Goal: Contribute content: Add original content to the website for others to see

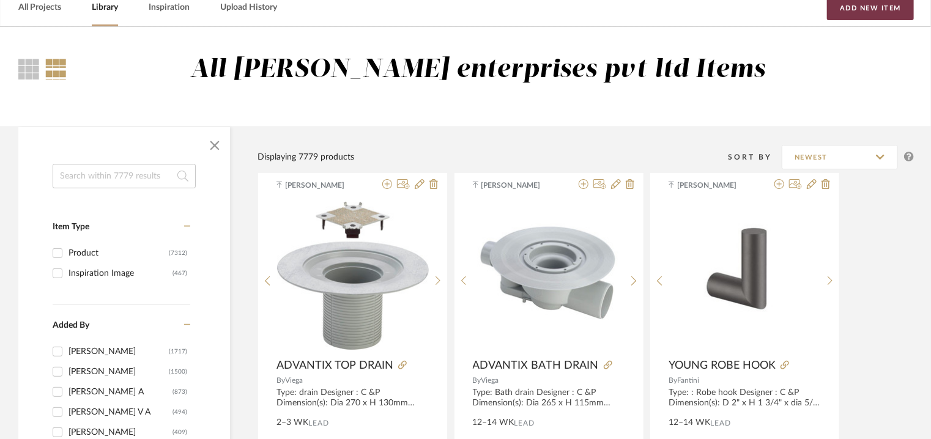
click at [888, 1] on button "Add New Item" at bounding box center [870, 8] width 87 height 24
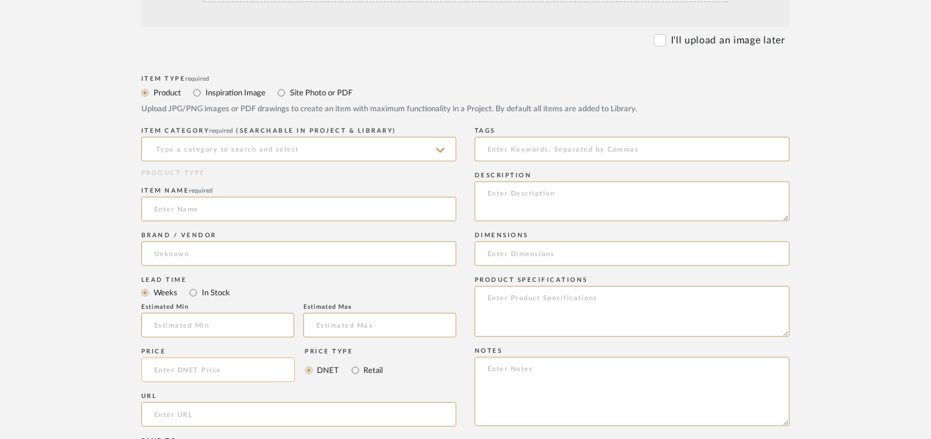
scroll to position [367, 0]
paste input "[URL][DOMAIN_NAME]"
type input "[URL][DOMAIN_NAME]"
click at [254, 144] on input at bounding box center [298, 148] width 315 height 24
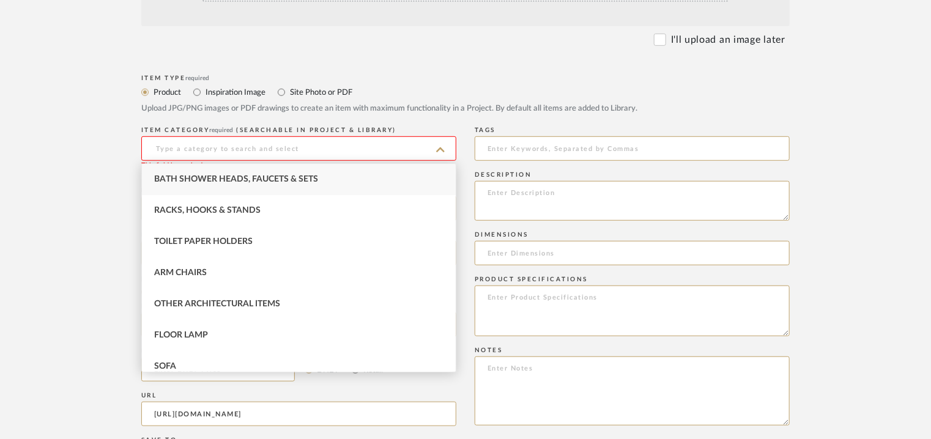
click at [234, 169] on div "Bath Shower Heads, Faucets & Sets" at bounding box center [299, 179] width 314 height 31
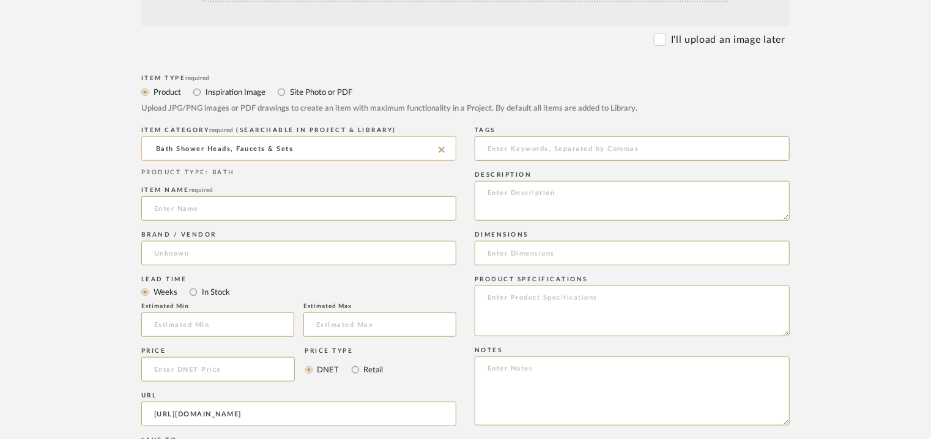
click at [445, 147] on input "Bath Shower Heads, Faucets & Sets" at bounding box center [298, 148] width 315 height 24
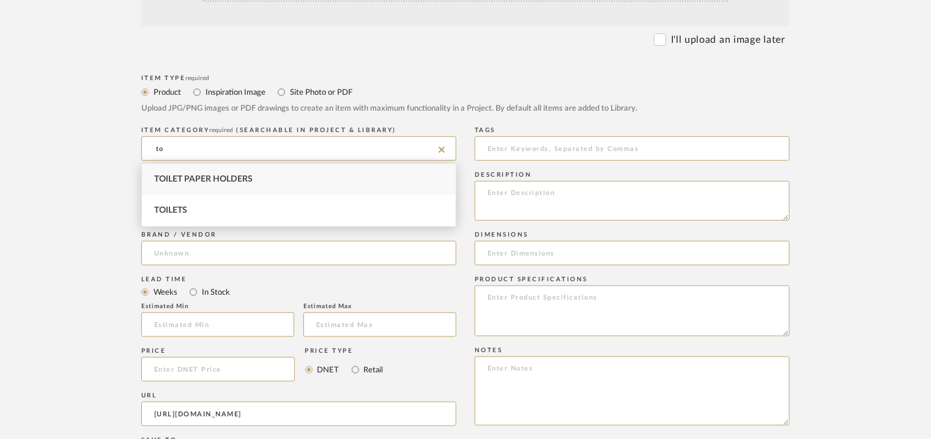
type input "t"
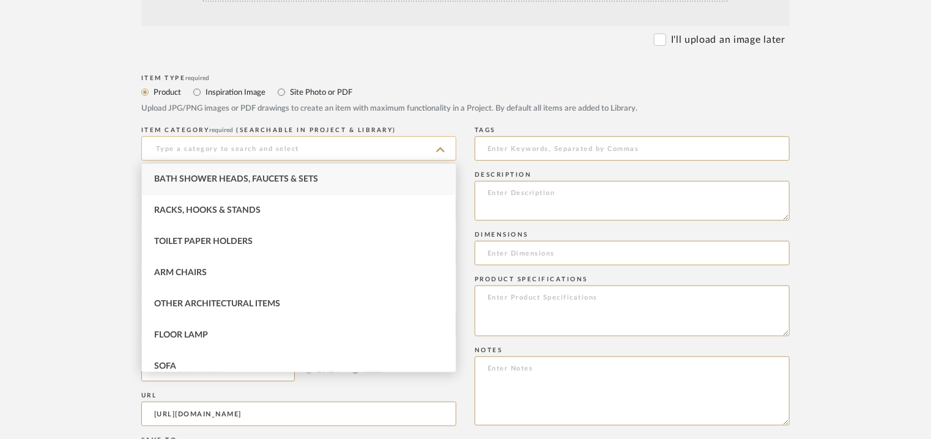
click at [245, 138] on input at bounding box center [298, 148] width 315 height 24
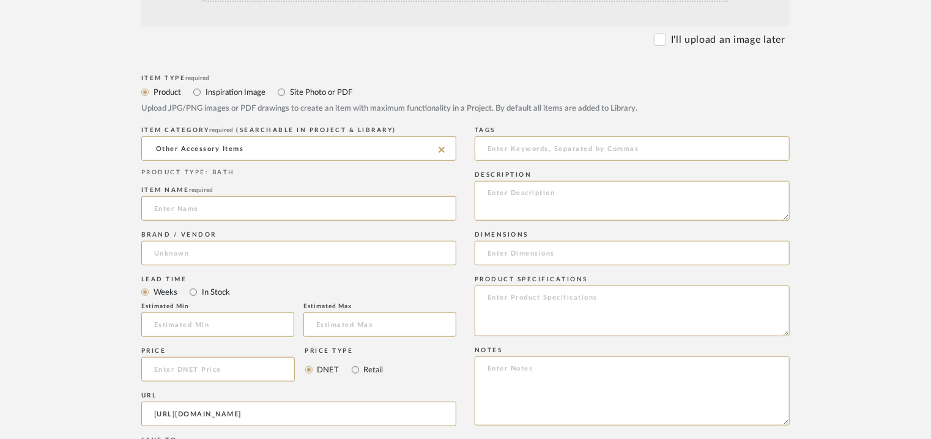
type input "Other Accessory Items"
click at [233, 253] on input at bounding box center [298, 253] width 315 height 24
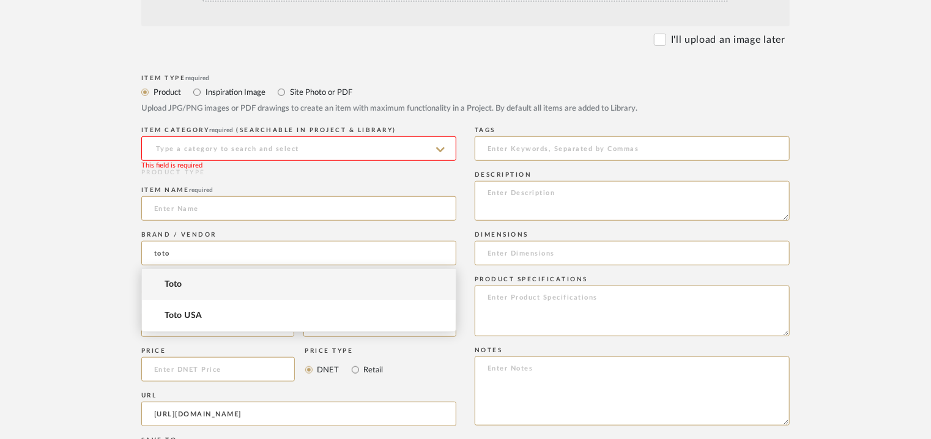
click at [176, 282] on span "Toto" at bounding box center [174, 284] width 18 height 10
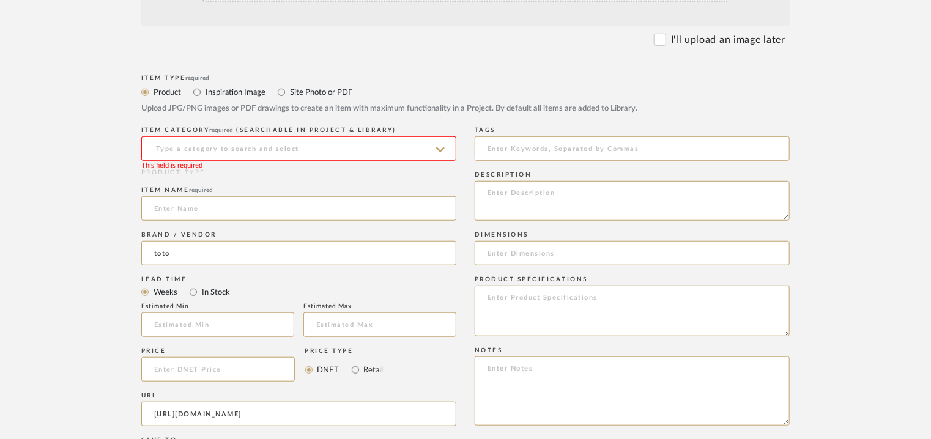
type input "Toto"
click at [194, 208] on input at bounding box center [298, 208] width 315 height 24
paste input "TX215C"
click at [152, 206] on input "TX215C" at bounding box center [298, 208] width 315 height 24
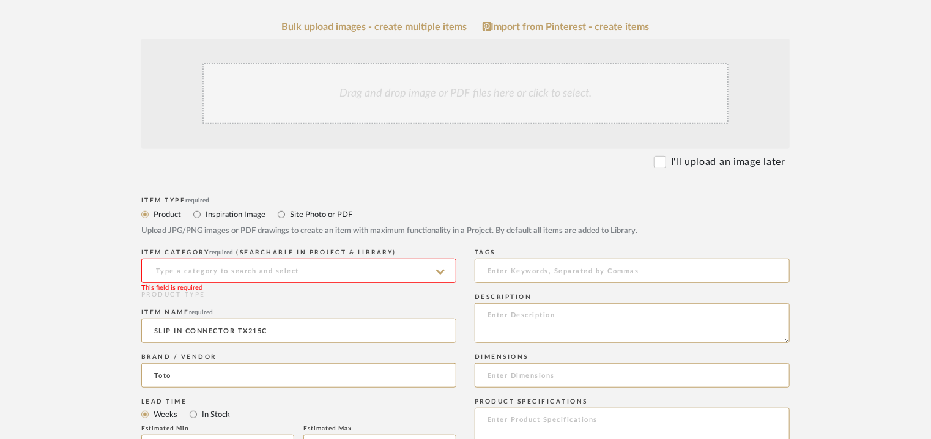
type input "SLIP IN CONNECTOR TX215C"
drag, startPoint x: 205, startPoint y: 267, endPoint x: 213, endPoint y: 272, distance: 8.5
click at [210, 271] on input at bounding box center [298, 271] width 315 height 24
type input "T"
type input "OTHER ITEMS"
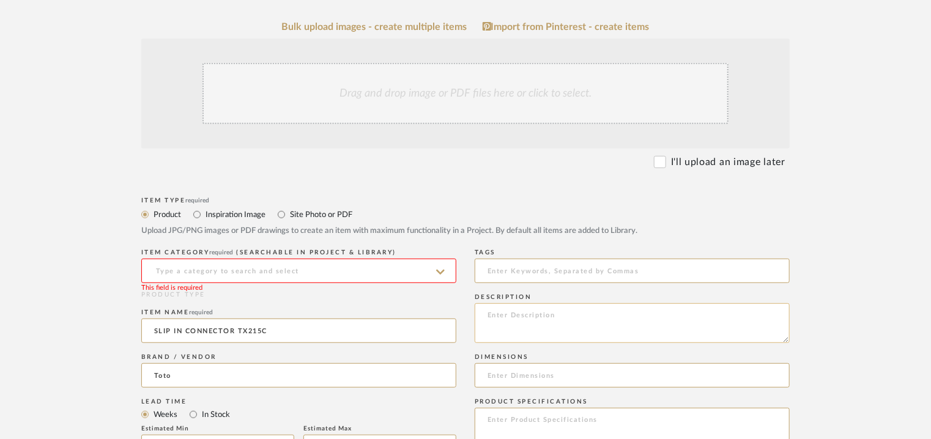
paste textarea "Type: drain Designer : C &P Dimension(s): Dia 138 x H103.5mm Material/Finishes:…"
drag, startPoint x: 546, startPoint y: 330, endPoint x: 624, endPoint y: 331, distance: 77.7
click at [624, 331] on textarea "Type: drain Designer : C &P Dimension(s): Dia 138 x H103.5mm Material/Finishes:…" at bounding box center [632, 323] width 315 height 40
click at [612, 331] on textarea "Type: drain Designer : C &P Dimension(s): Dia 138 x H103.5mm Material/Finishes:…" at bounding box center [632, 323] width 315 height 40
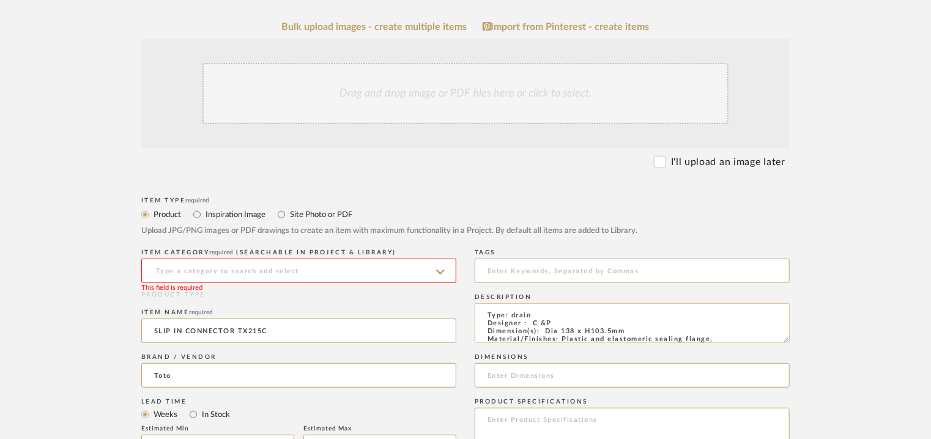
drag, startPoint x: 623, startPoint y: 332, endPoint x: 547, endPoint y: 330, distance: 76.5
click at [547, 330] on textarea "Type: drain Designer : C &P Dimension(s): Dia 138 x H103.5mm Material/Finishes:…" at bounding box center [632, 323] width 315 height 40
type textarea "Type: drain Designer : C &P Dimension(s): Dia 138 x H103.5mm Material/Finishes:…"
paste input "Dia 138 x H103.5mm"
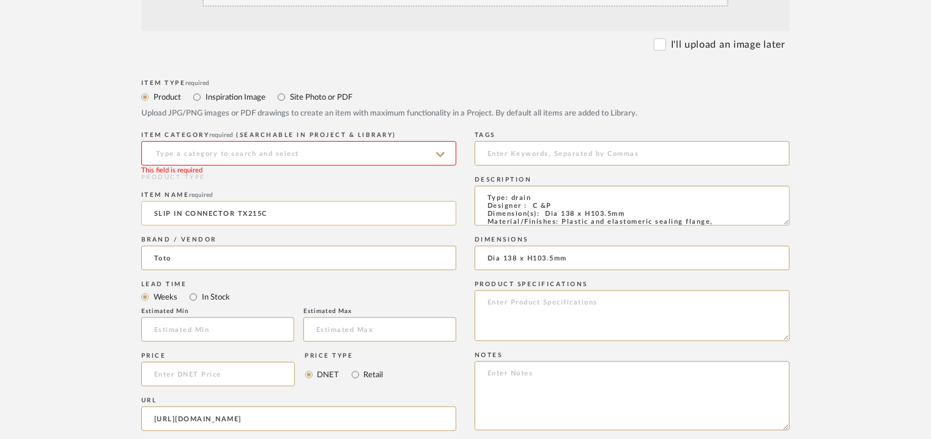
scroll to position [367, 0]
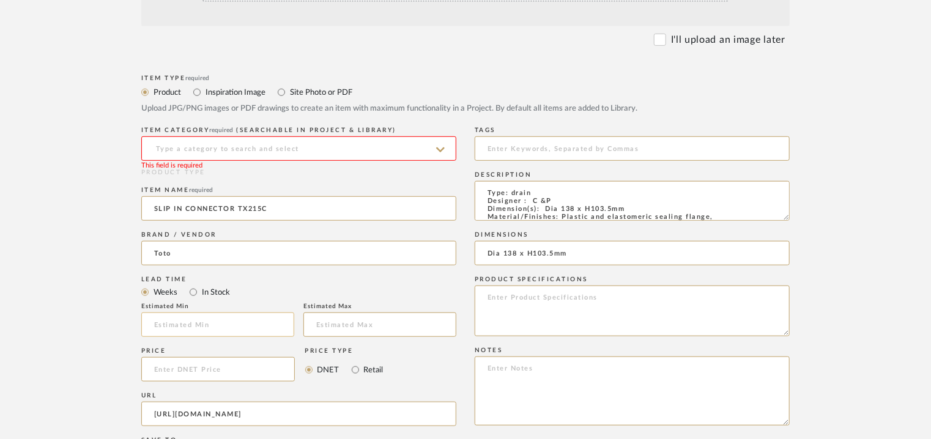
type input "Dia 138 x H103.5mm"
click at [193, 321] on input at bounding box center [217, 325] width 153 height 24
click at [252, 324] on input at bounding box center [217, 325] width 153 height 24
type input "6"
click at [331, 322] on input "text" at bounding box center [379, 325] width 153 height 24
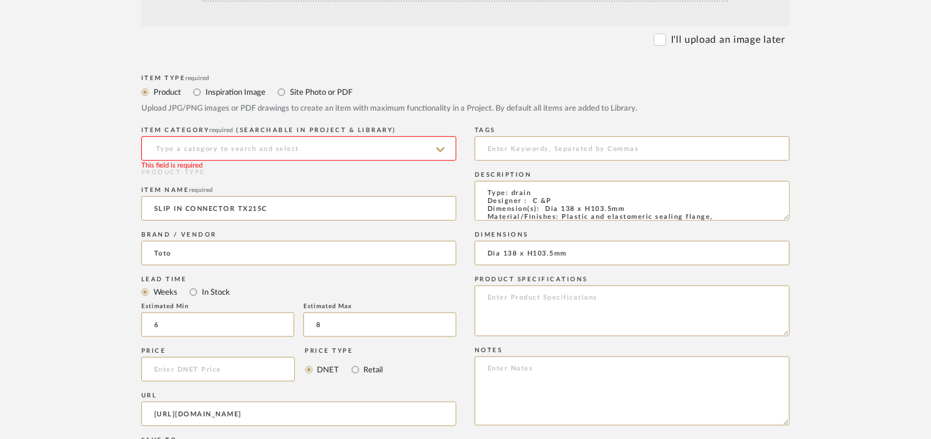
type input "8"
paste textarea "Price: MRP1,100/- and Discounted price : INR.605/- Lead time : 2-3weeks Customi…"
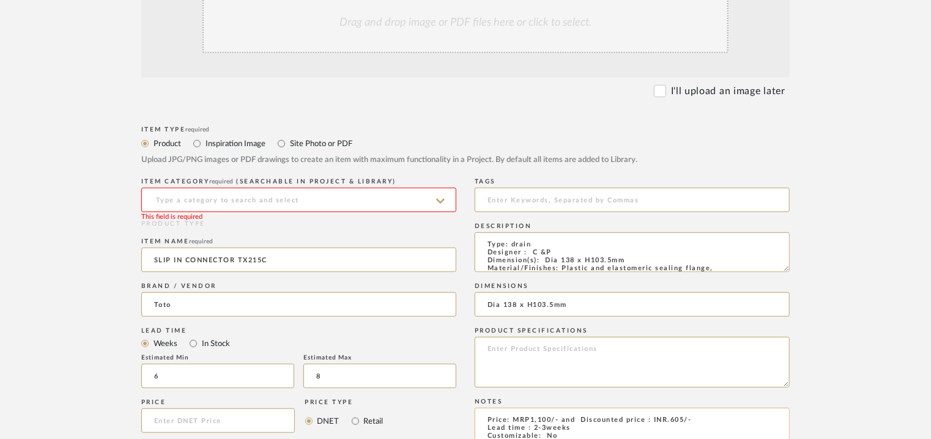
scroll to position [245, 0]
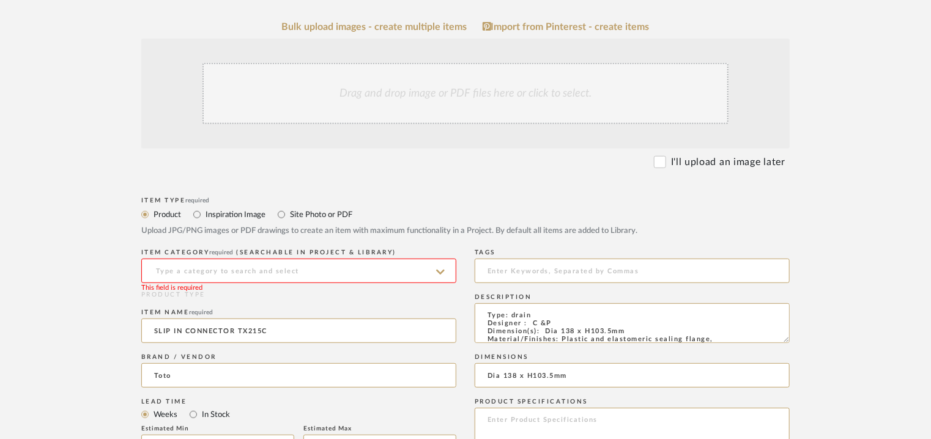
type textarea "Price: MRP1,100/- and Discounted price : INR.605/- Lead time : 2-3weeks Customi…"
click at [453, 106] on div "Drag and drop image or PDF files here or click to select." at bounding box center [465, 93] width 526 height 61
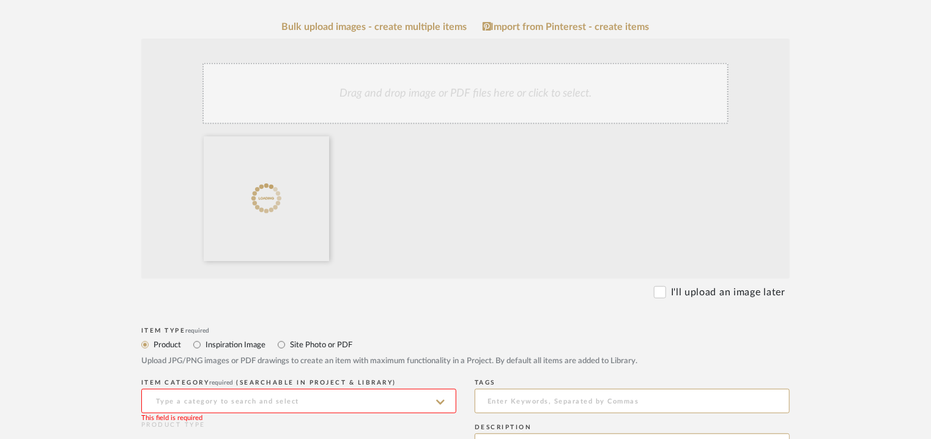
click at [505, 91] on div "Drag and drop image or PDF files here or click to select." at bounding box center [465, 93] width 526 height 61
click at [456, 98] on div "Drag and drop image or PDF files here or click to select." at bounding box center [465, 93] width 526 height 61
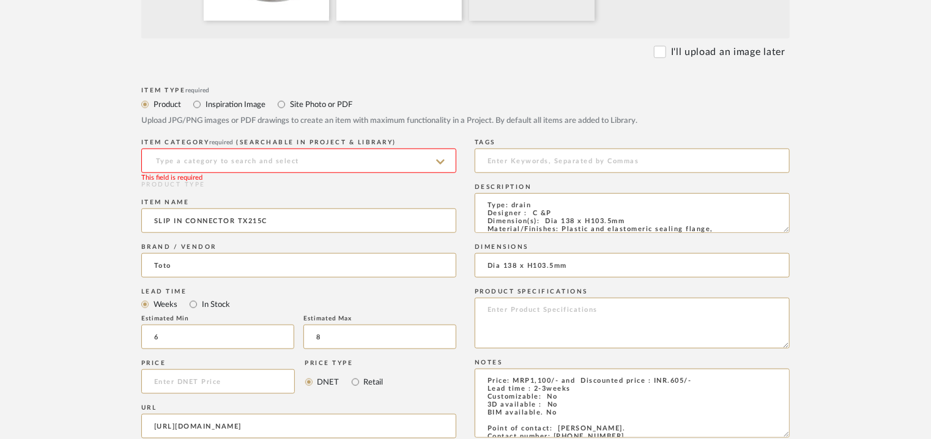
scroll to position [489, 0]
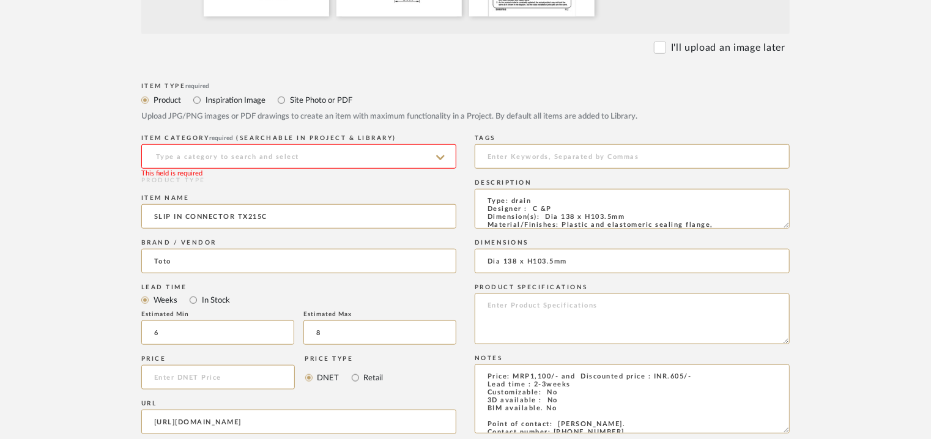
click at [213, 157] on input at bounding box center [298, 156] width 315 height 24
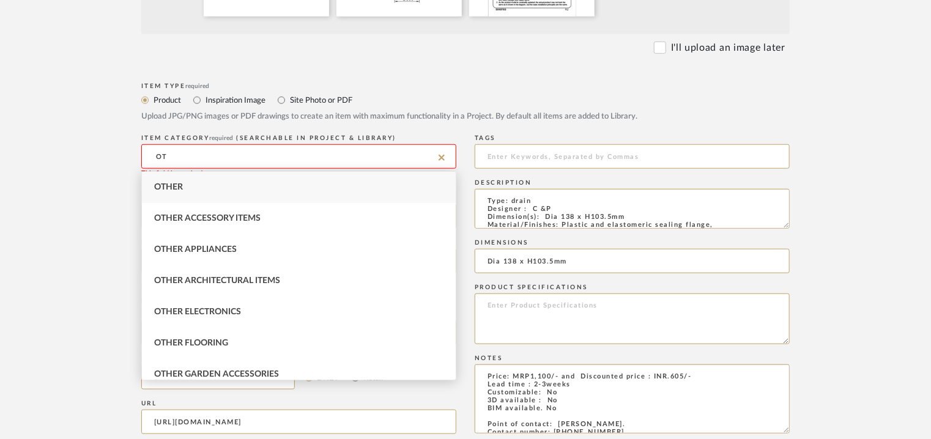
type input "O"
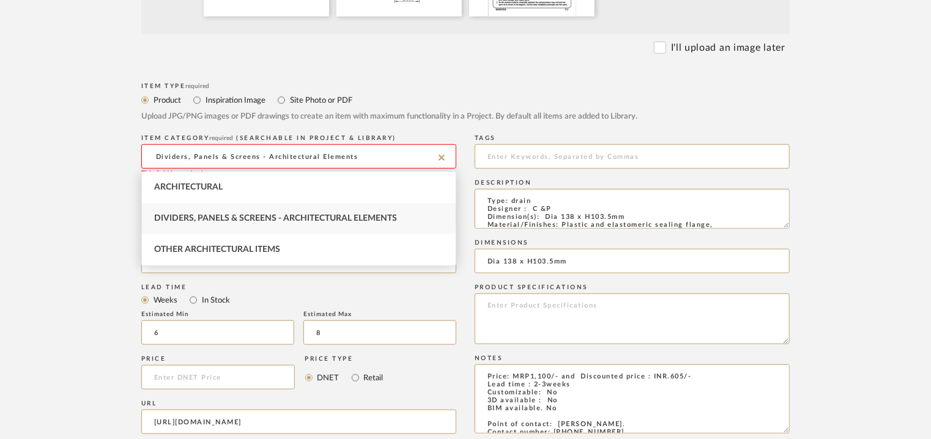
type input "Other Architectural Items"
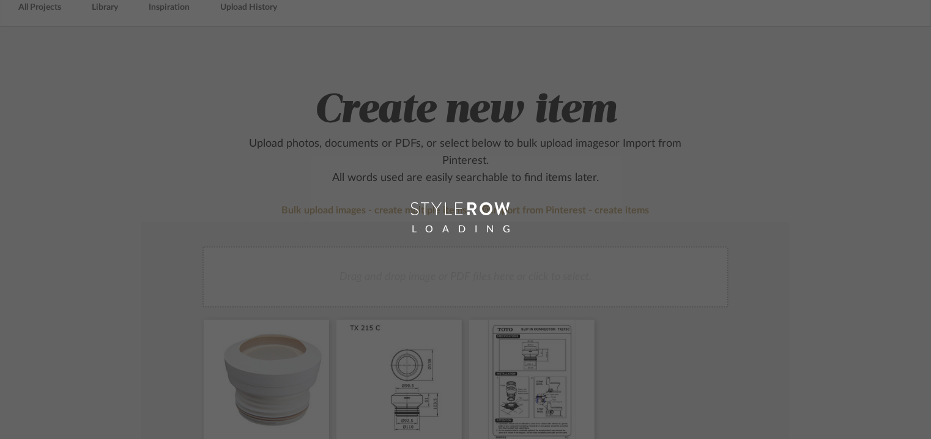
scroll to position [61, 0]
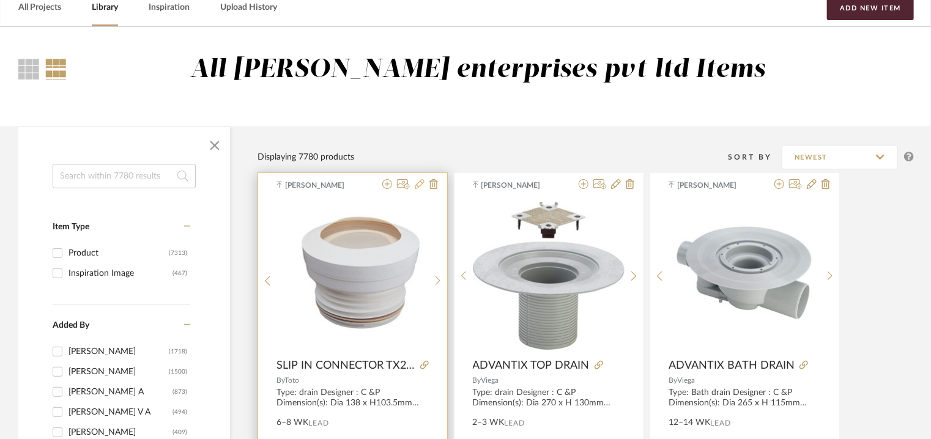
click at [416, 182] on icon at bounding box center [420, 184] width 10 height 10
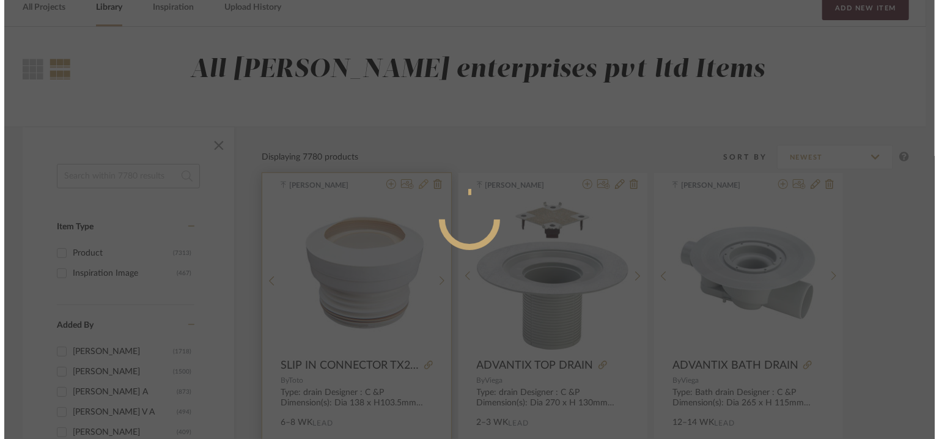
scroll to position [0, 0]
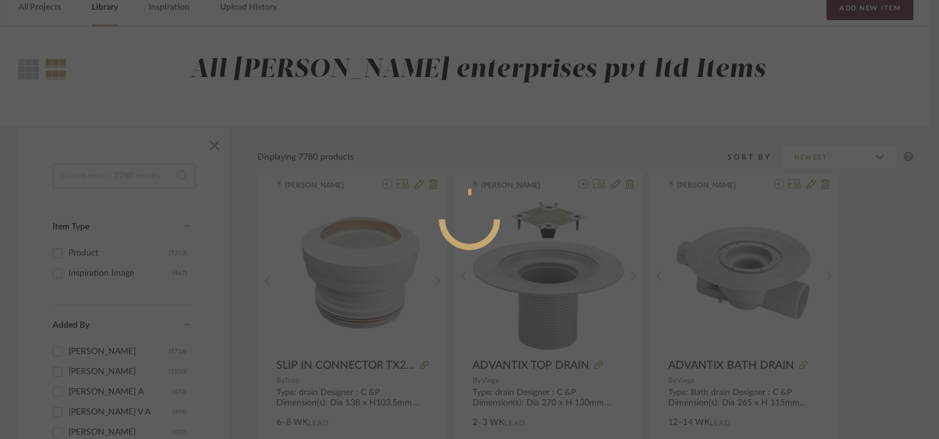
radio input "true"
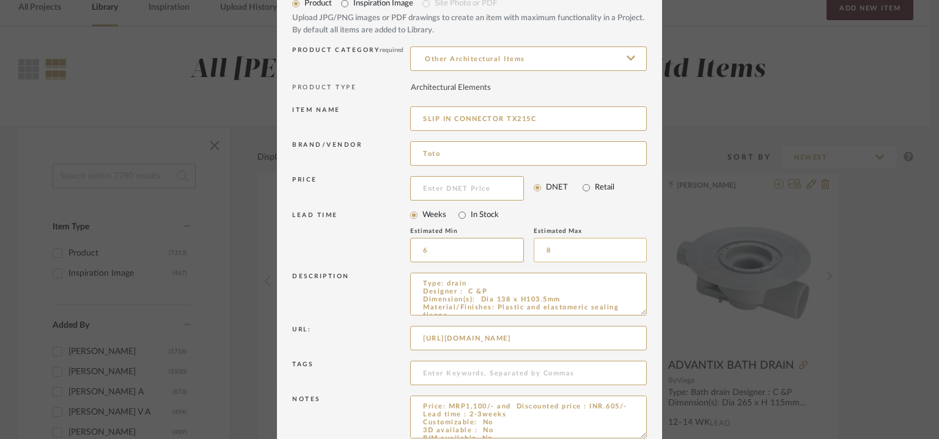
scroll to position [117, 0]
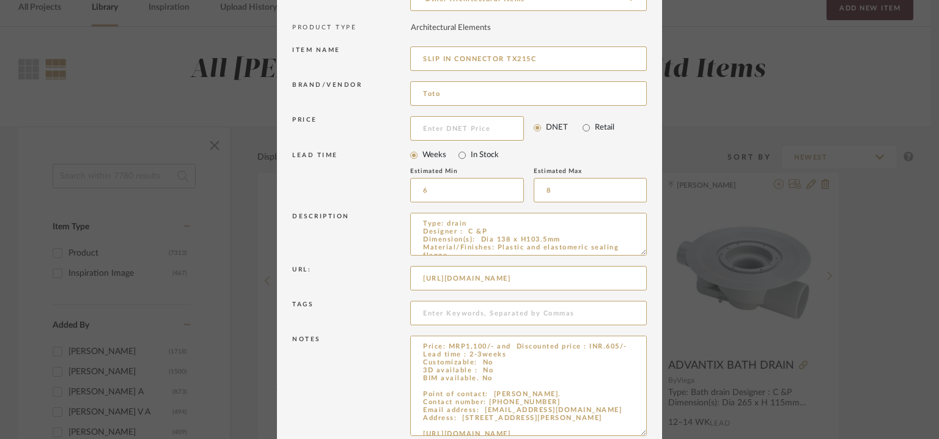
drag, startPoint x: 638, startPoint y: 375, endPoint x: 681, endPoint y: 470, distance: 104.3
click at [681, 378] on html "Chrome Web Clipper Import Pinterest Support All Projects Library Inspiration Up…" at bounding box center [469, 158] width 939 height 439
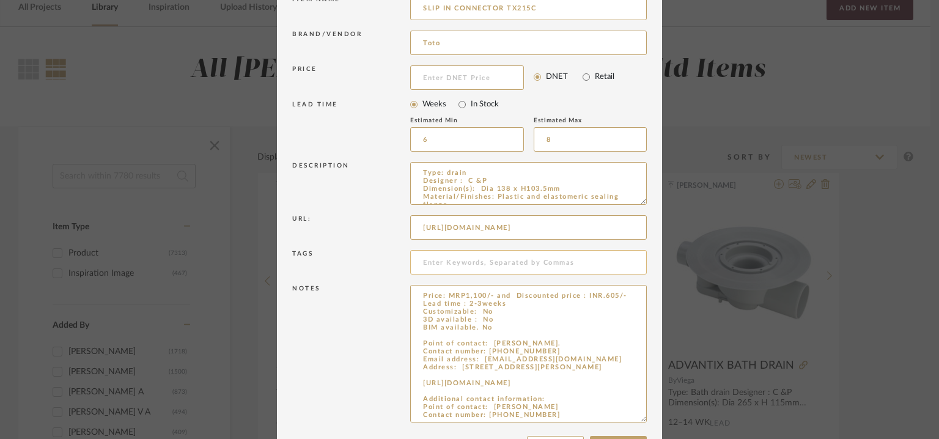
scroll to position [213, 0]
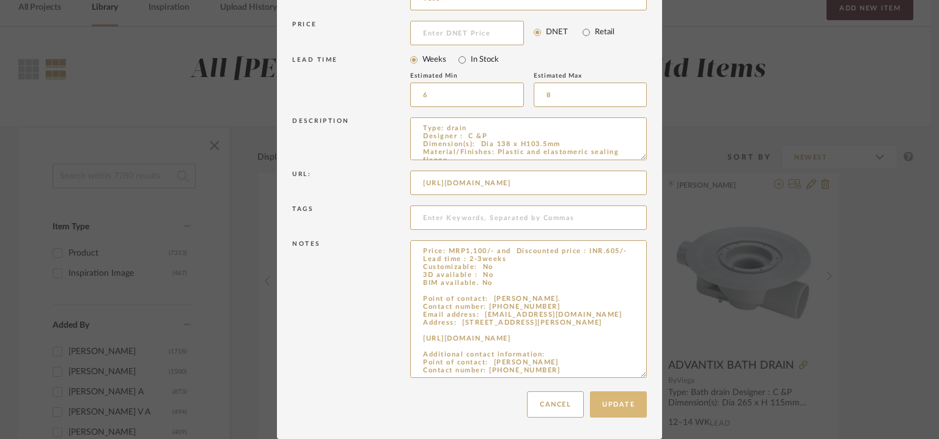
click at [616, 405] on button "Update" at bounding box center [618, 404] width 57 height 26
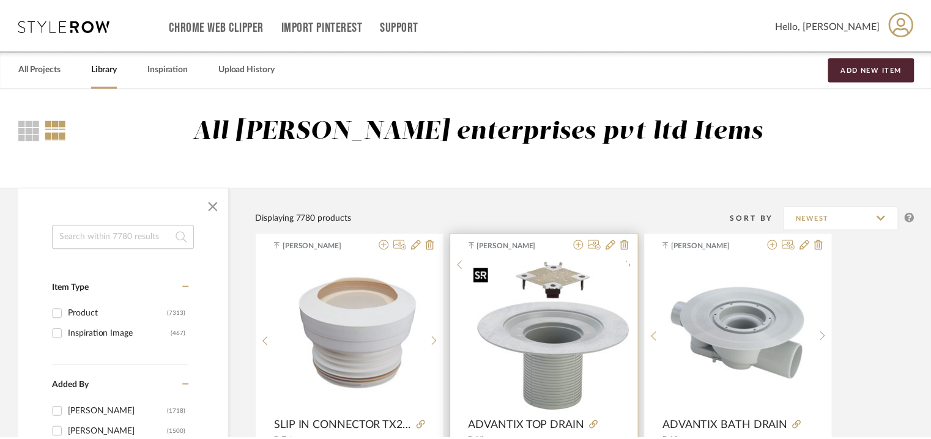
scroll to position [61, 0]
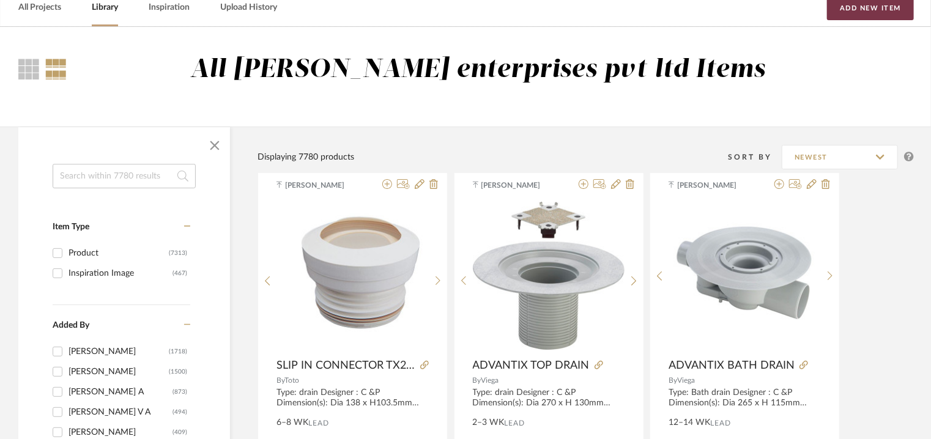
click at [865, 10] on button "Add New Item" at bounding box center [870, 8] width 87 height 24
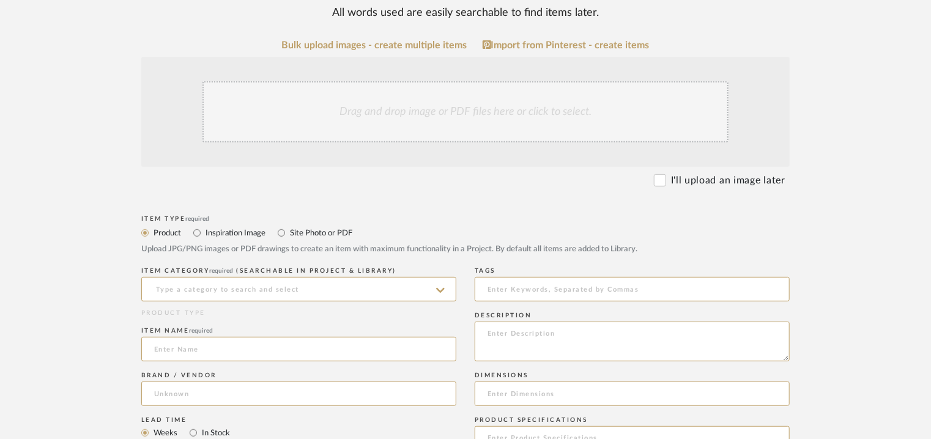
scroll to position [306, 0]
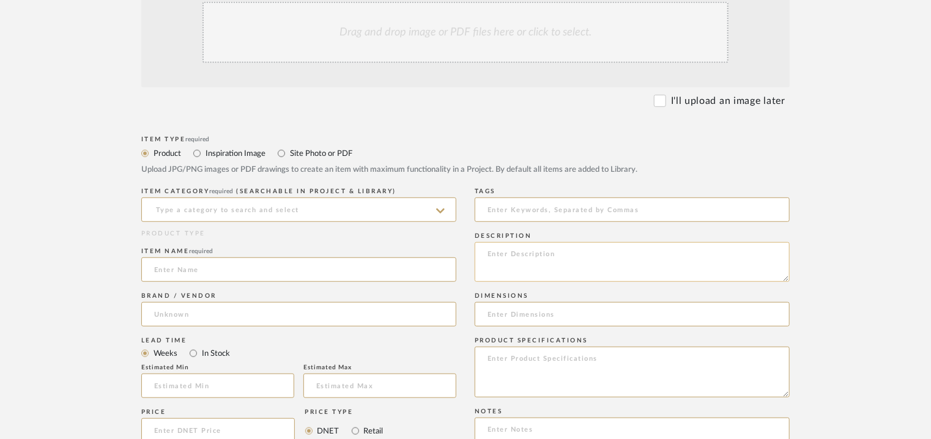
paste textarea "Type: Shower head Designer : Na Dimension(s): 300x300 mm, 270 mm length.Materia…"
type textarea "Type: Shower head Designer : Na Dimension(s): 300x300 mm, 270 mm length.Materia…"
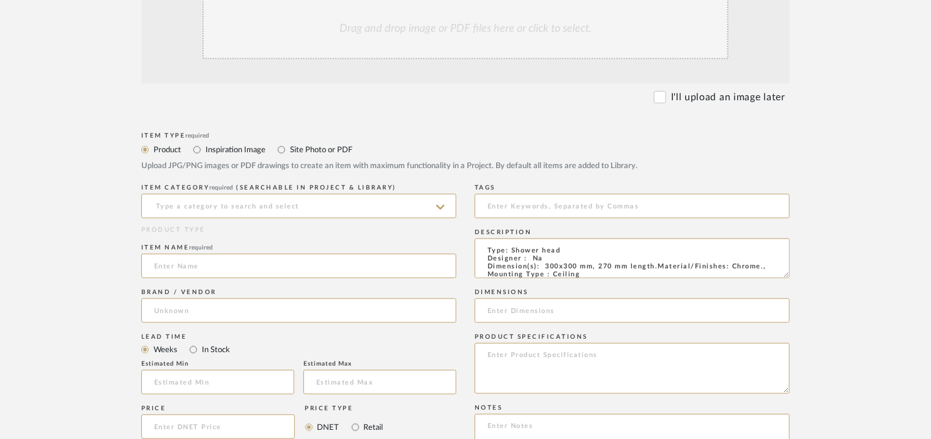
scroll to position [428, 0]
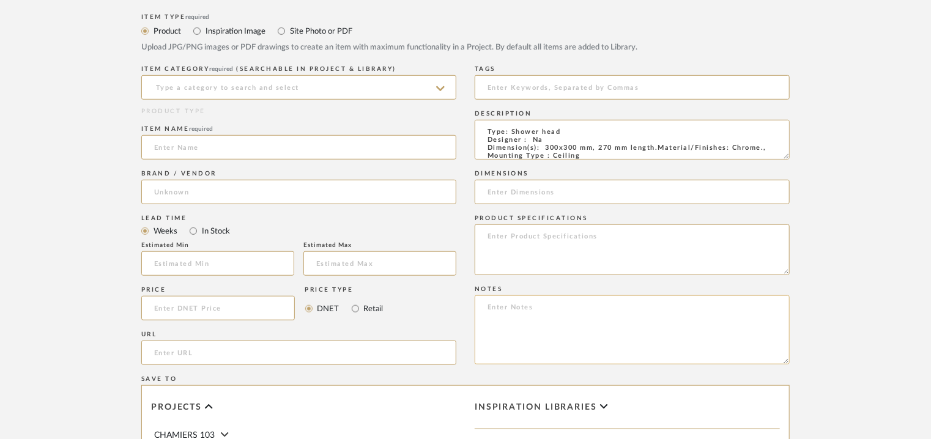
click at [487, 311] on textarea at bounding box center [632, 329] width 315 height 69
paste textarea "Price: MRP2,84,522/- and Discounted price : INR.1,62,178/- Lead time : 2-3weeks…"
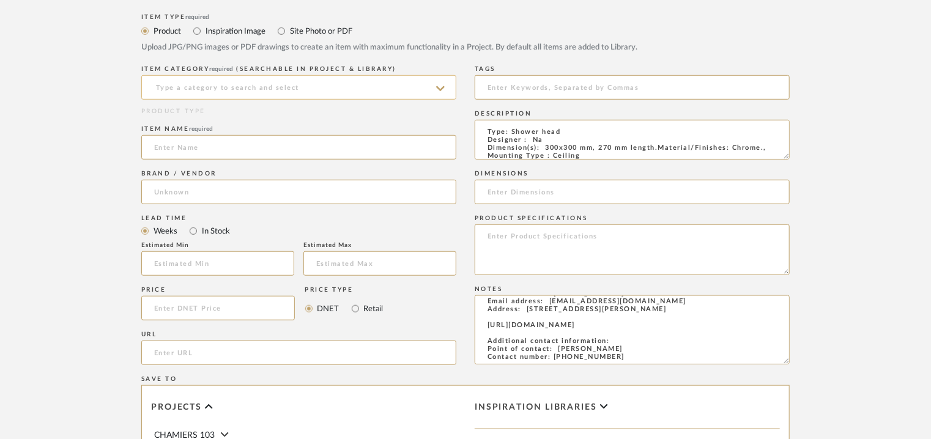
type textarea "Price: MRP2,84,522/- and Discounted price : INR.1,62,178/- Lead time : 2-3weeks…"
click at [189, 88] on input at bounding box center [298, 87] width 315 height 24
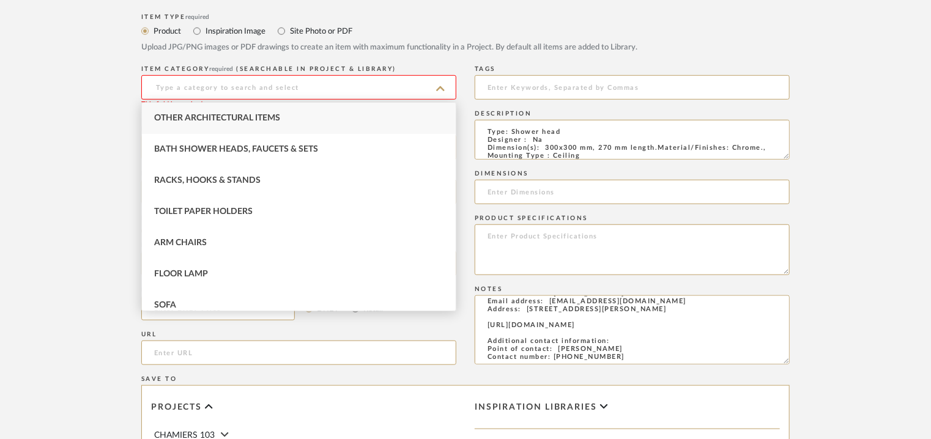
click at [198, 152] on span "Bath Shower Heads, Faucets & Sets" at bounding box center [236, 149] width 164 height 9
type input "Bath Shower Heads, Faucets & Sets"
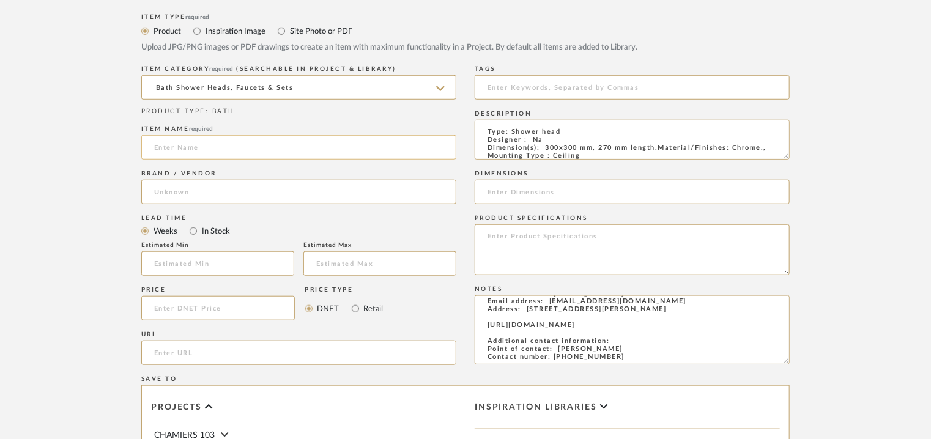
paste input "Gessi Rettangolo K ceiling-mounted shower head 15186"
type input "Gessi Rettangolo K ceiling-mounted shower head 15186"
click at [169, 187] on input at bounding box center [298, 192] width 315 height 24
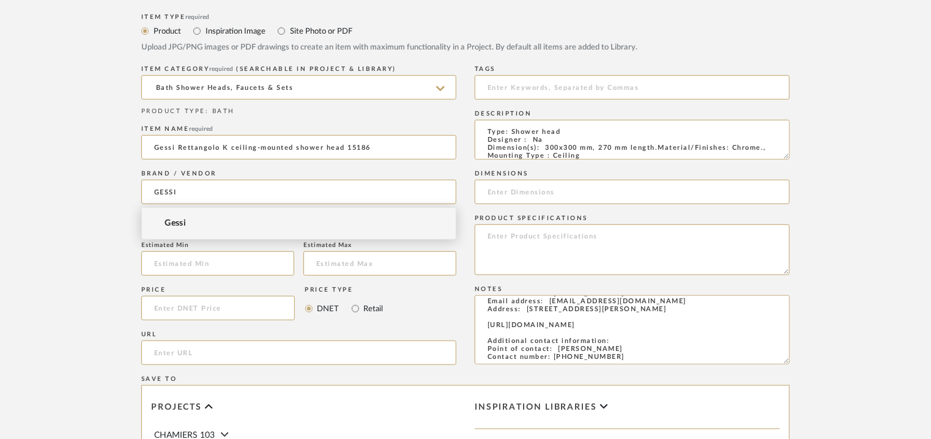
click at [176, 221] on span "Gessi" at bounding box center [175, 223] width 21 height 10
type input "Gessi"
click at [167, 149] on input "Gessi Rettangolo K ceiling-mounted shower head 15186" at bounding box center [298, 147] width 315 height 24
click at [239, 147] on input "GESSI RETTANGOLO Rettangolo K ceiling-mounted shower head 15186" at bounding box center [298, 147] width 315 height 24
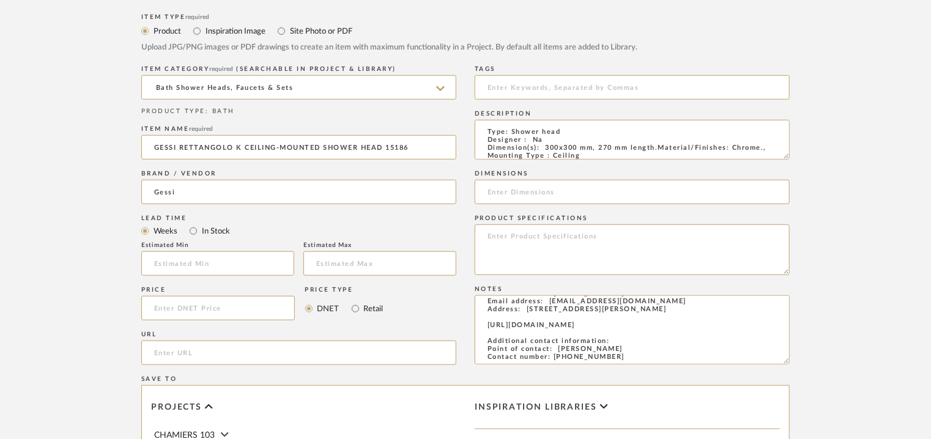
type input "GESSI RETTANGOLO K CEILING-MOUNTED SHOWER HEAD 15186"
click at [238, 266] on input at bounding box center [217, 263] width 153 height 24
type input "12"
click at [335, 268] on input "text" at bounding box center [379, 263] width 153 height 24
type input "14"
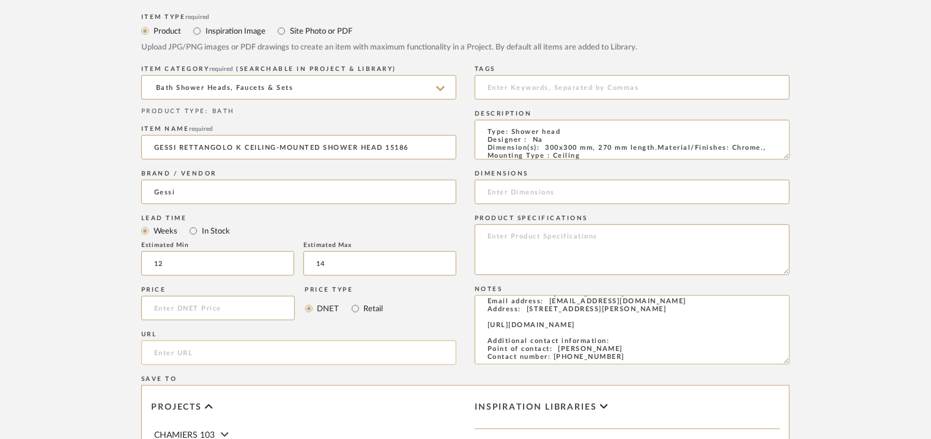
paste input "[URL][DOMAIN_NAME]"
type input "[URL][DOMAIN_NAME]"
drag, startPoint x: 544, startPoint y: 147, endPoint x: 656, endPoint y: 148, distance: 111.9
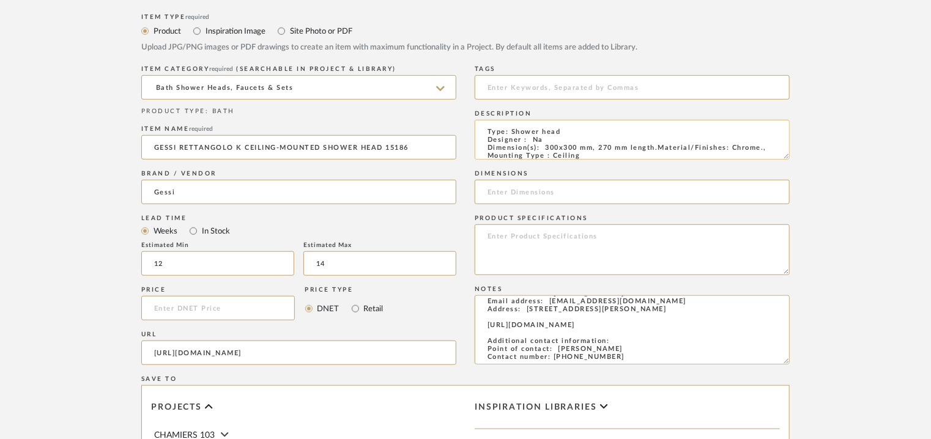
click at [656, 148] on textarea "Type: Shower head Designer : Na Dimension(s): 300x300 mm, 270 mm length.Materia…" at bounding box center [632, 140] width 315 height 40
click at [505, 191] on input at bounding box center [632, 192] width 315 height 24
paste input "300x300 mm, 270 mm length"
type input "300x300 mm, 270 mm length"
click at [659, 148] on textarea "Type: Shower head Designer : Na Dimension(s): 300x300 mm, 270 mm length.Materia…" at bounding box center [632, 140] width 315 height 40
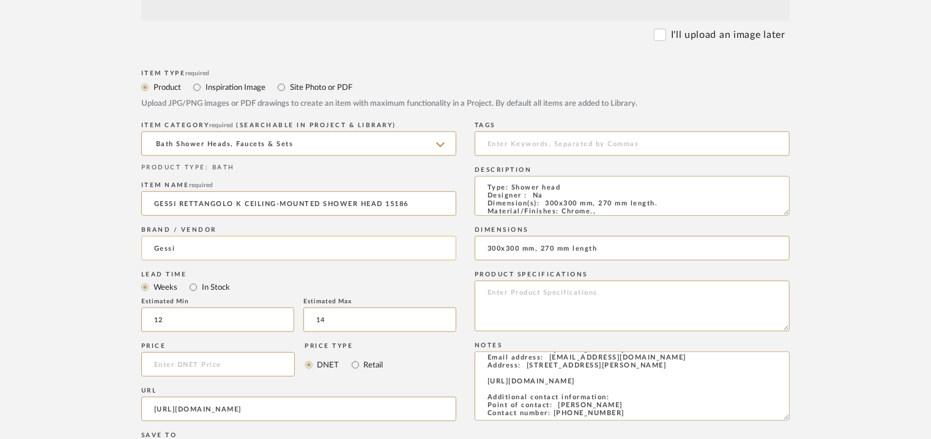
scroll to position [306, 0]
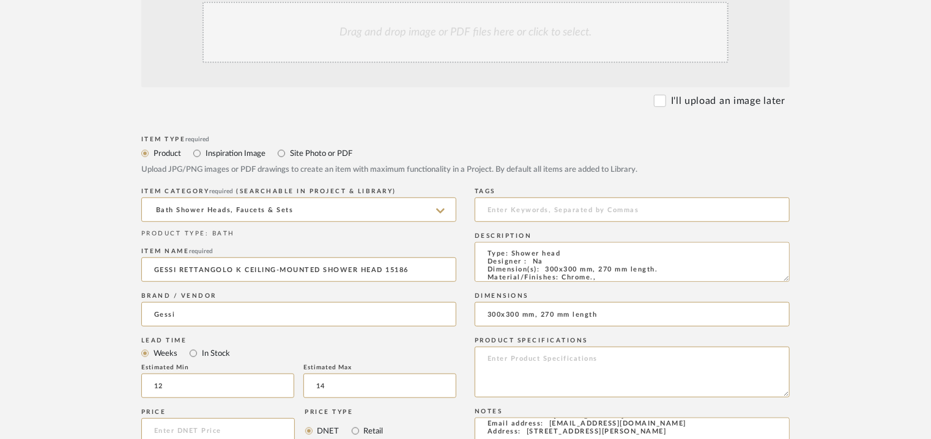
type textarea "Type: Shower head Designer : Na Dimension(s): 300x300 mm, 270 mm length. Materi…"
click at [502, 39] on div "Drag and drop image or PDF files here or click to select." at bounding box center [465, 32] width 526 height 61
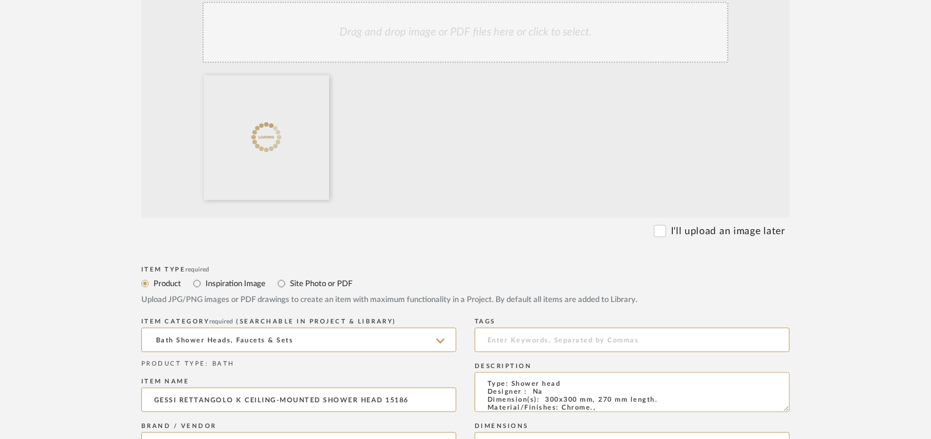
click at [483, 39] on div "Drag and drop image or PDF files here or click to select." at bounding box center [465, 32] width 526 height 61
click at [521, 34] on div "Drag and drop image or PDF files here or click to select." at bounding box center [465, 32] width 526 height 61
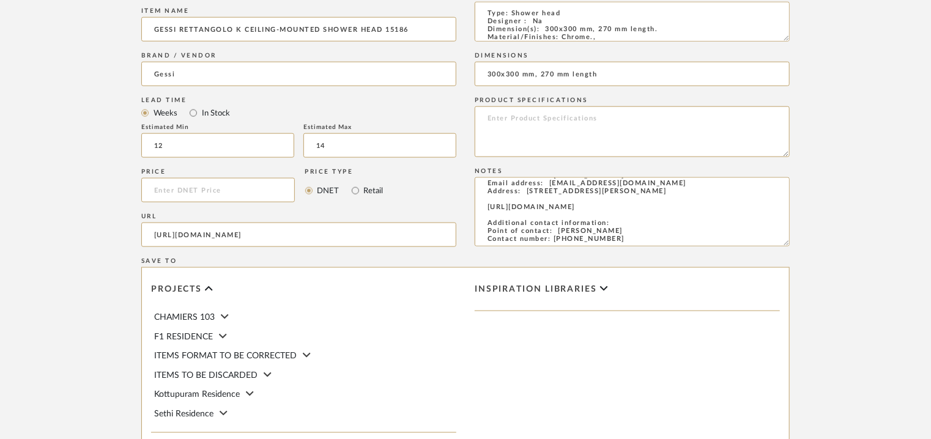
scroll to position [839, 0]
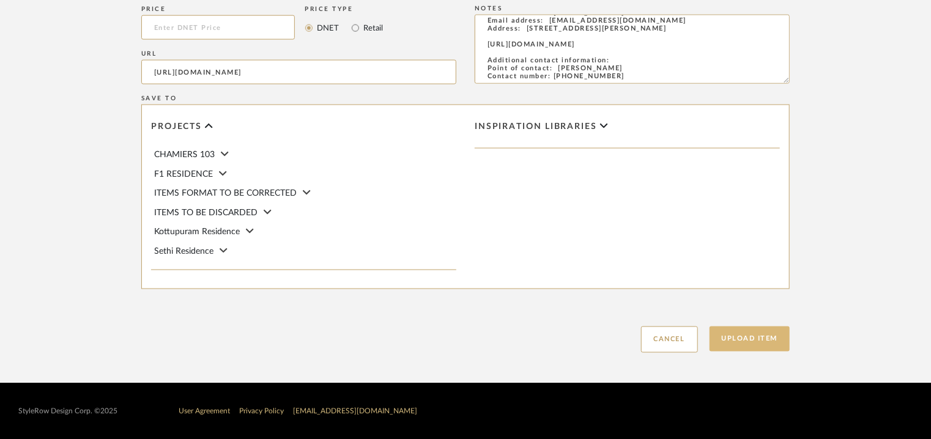
click at [751, 339] on button "Upload Item" at bounding box center [749, 339] width 81 height 25
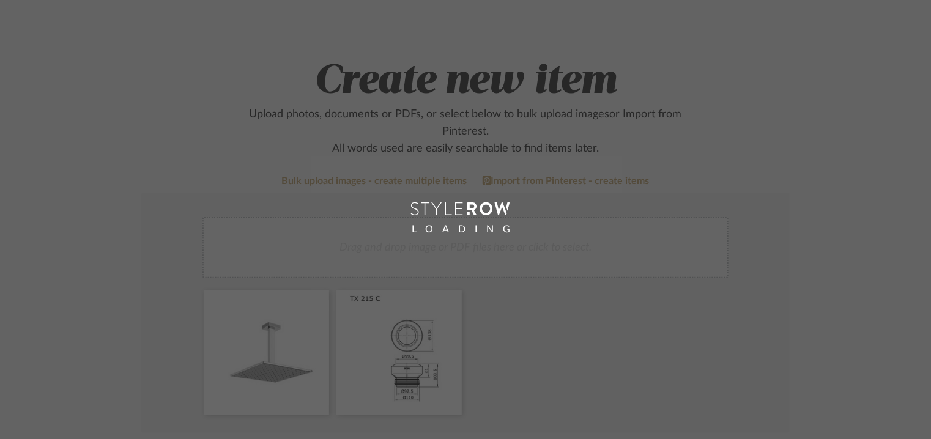
scroll to position [61, 0]
